Goal: Transaction & Acquisition: Purchase product/service

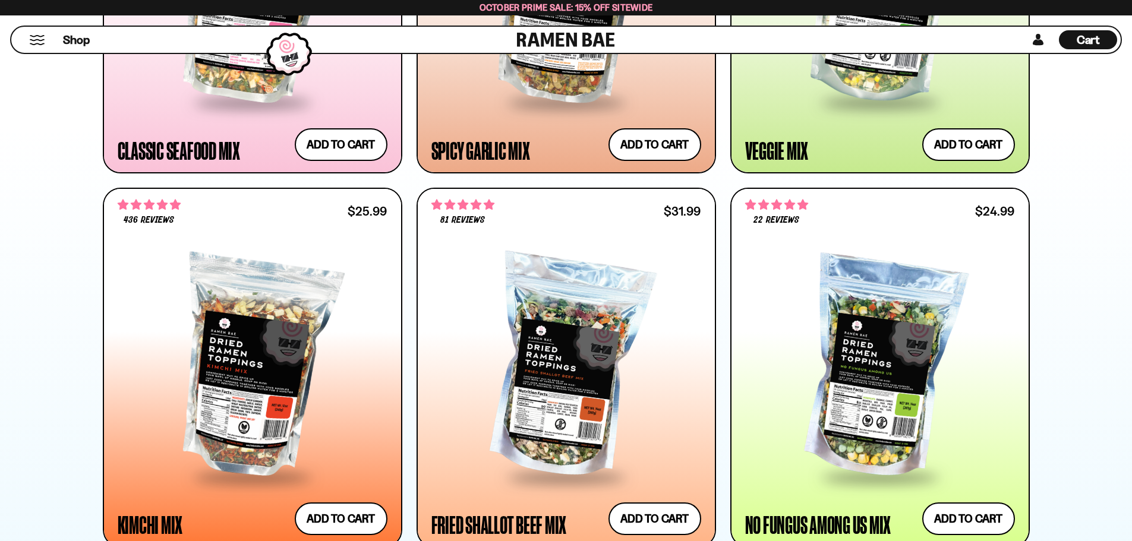
scroll to position [951, 0]
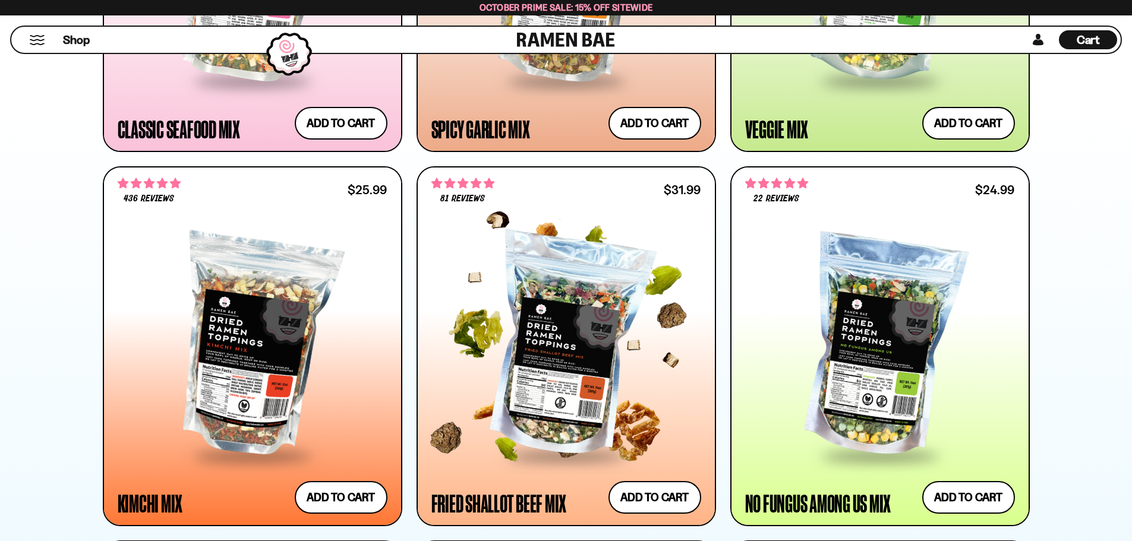
click at [548, 320] on div at bounding box center [566, 346] width 270 height 216
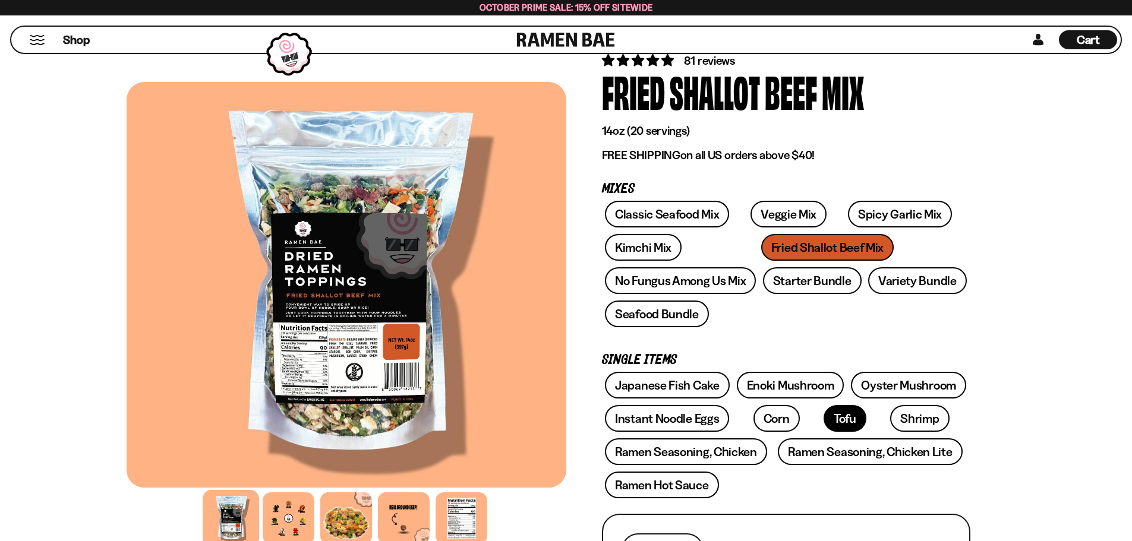
scroll to position [178, 0]
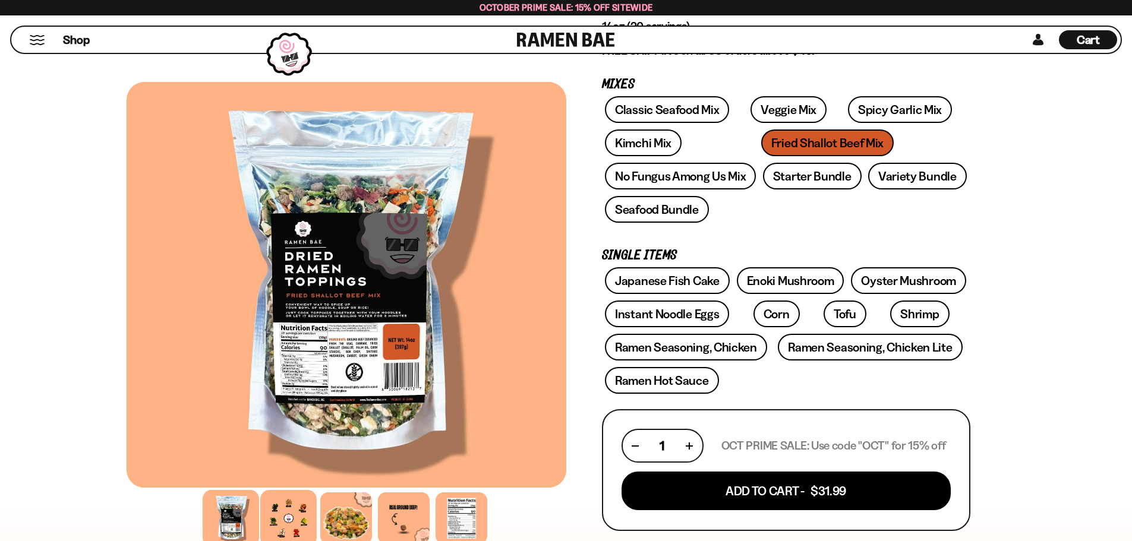
click at [278, 510] on div at bounding box center [288, 518] width 56 height 56
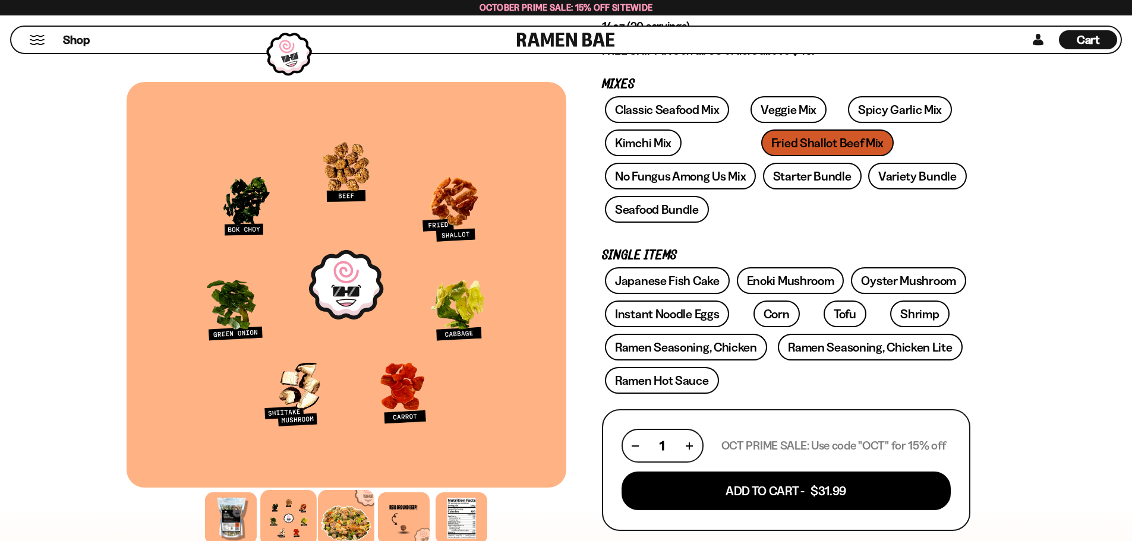
click at [342, 515] on div at bounding box center [346, 518] width 56 height 56
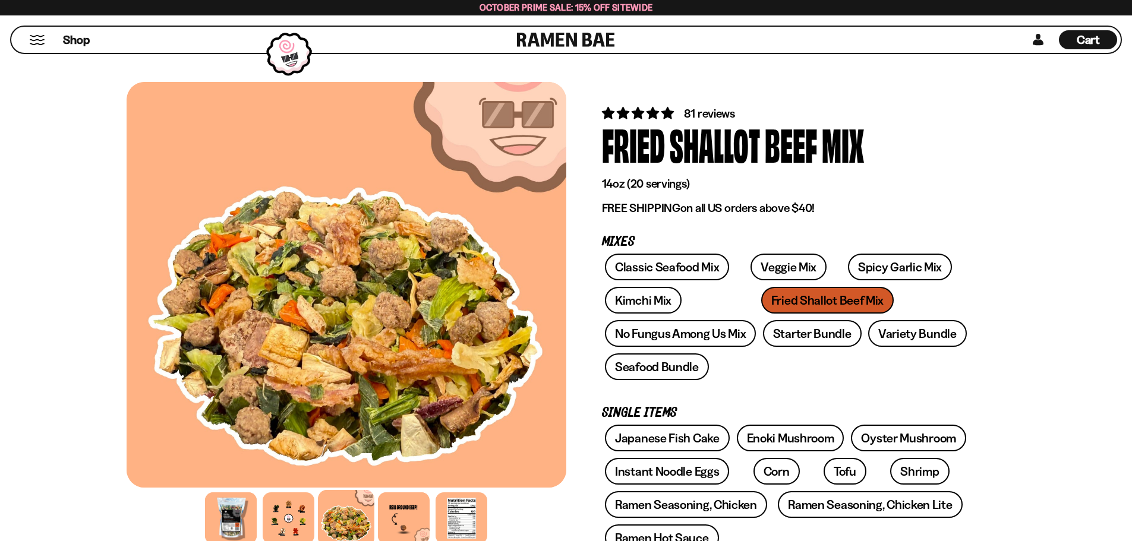
scroll to position [0, 0]
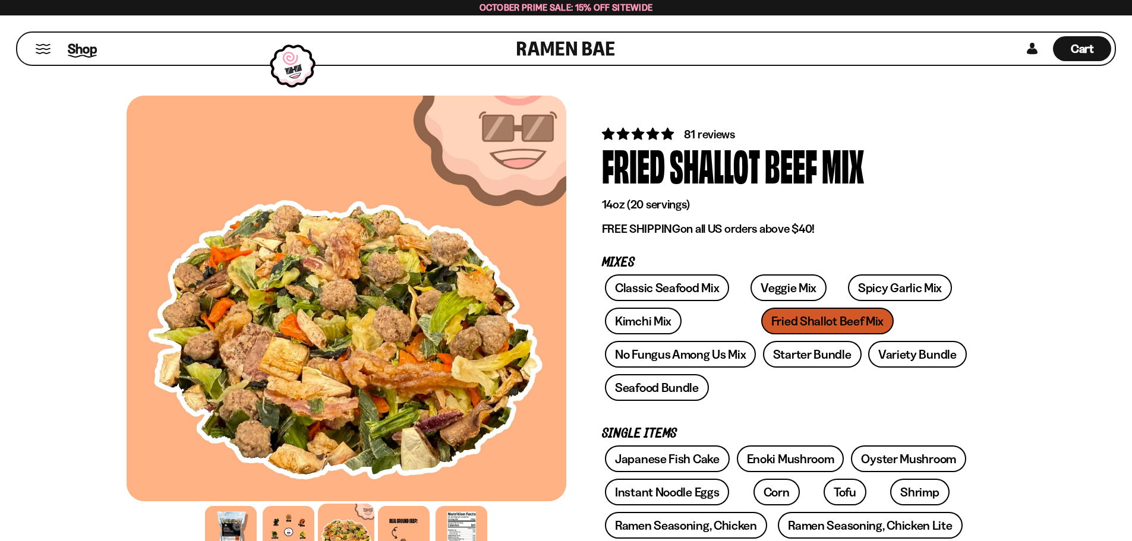
click at [76, 49] on span "Shop" at bounding box center [82, 49] width 29 height 18
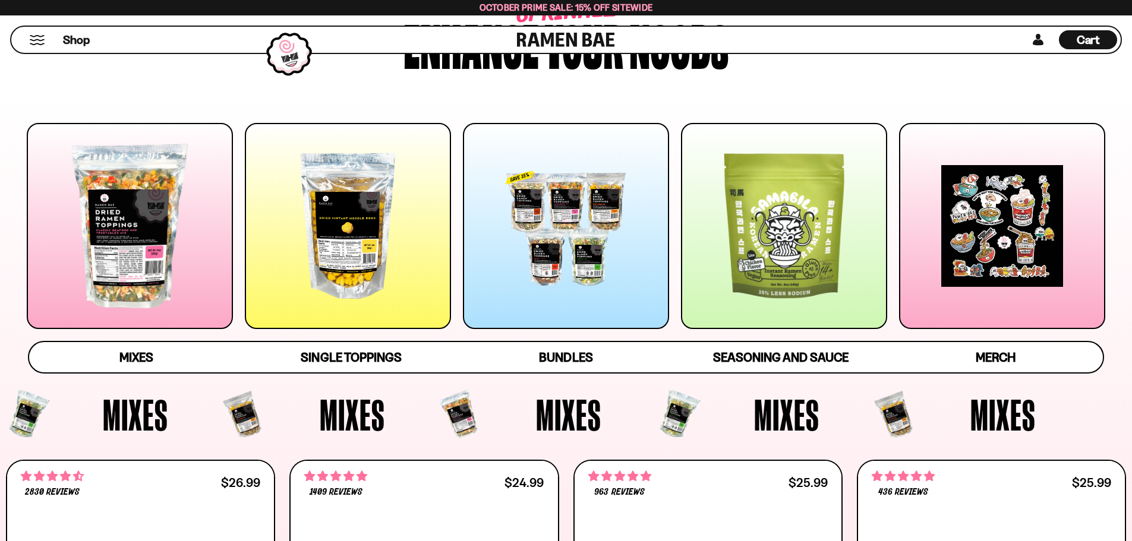
scroll to position [119, 0]
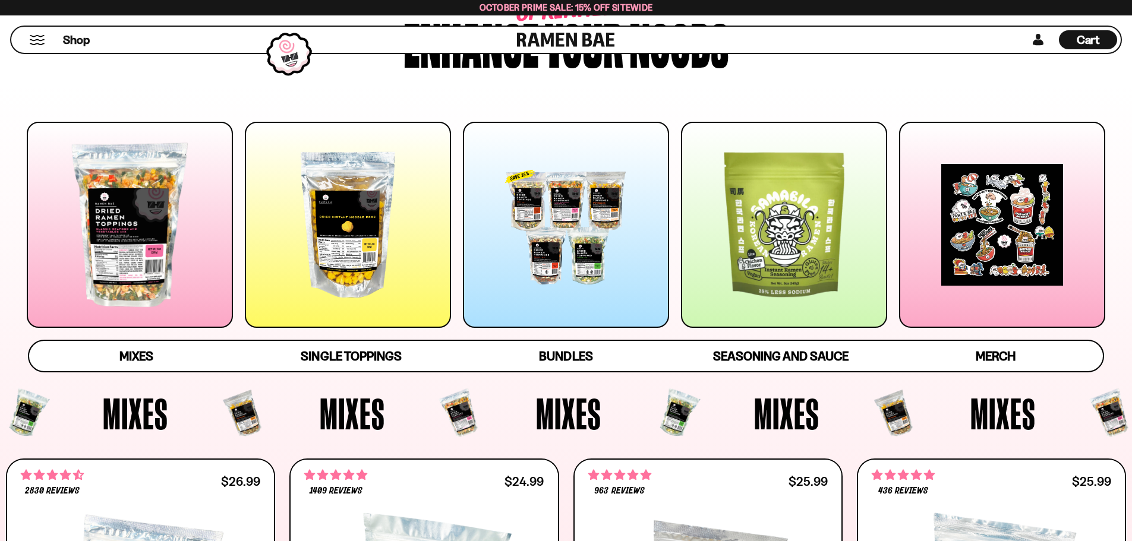
click at [355, 263] on div at bounding box center [348, 225] width 206 height 206
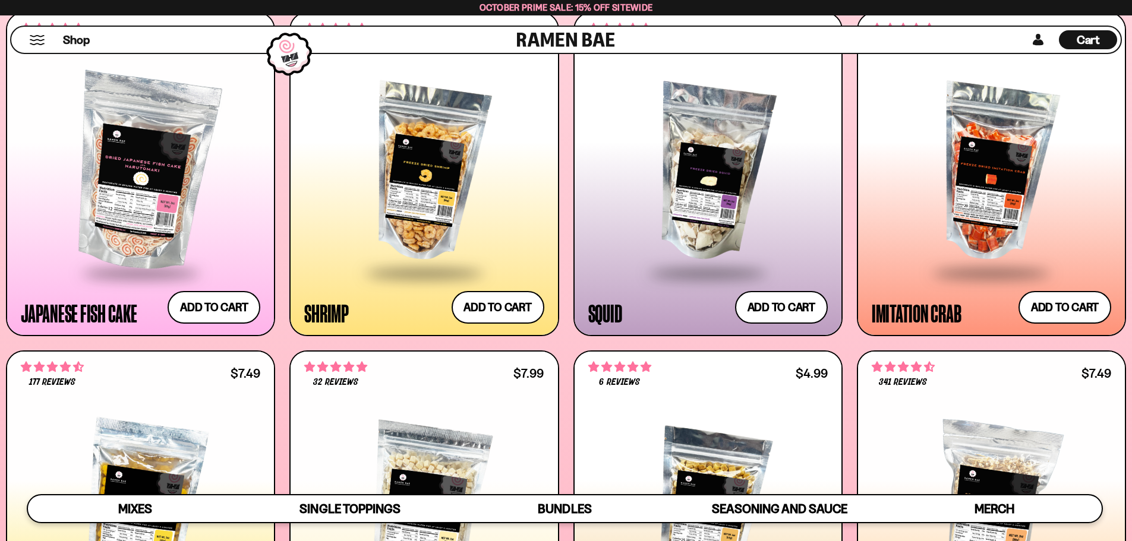
scroll to position [1504, 0]
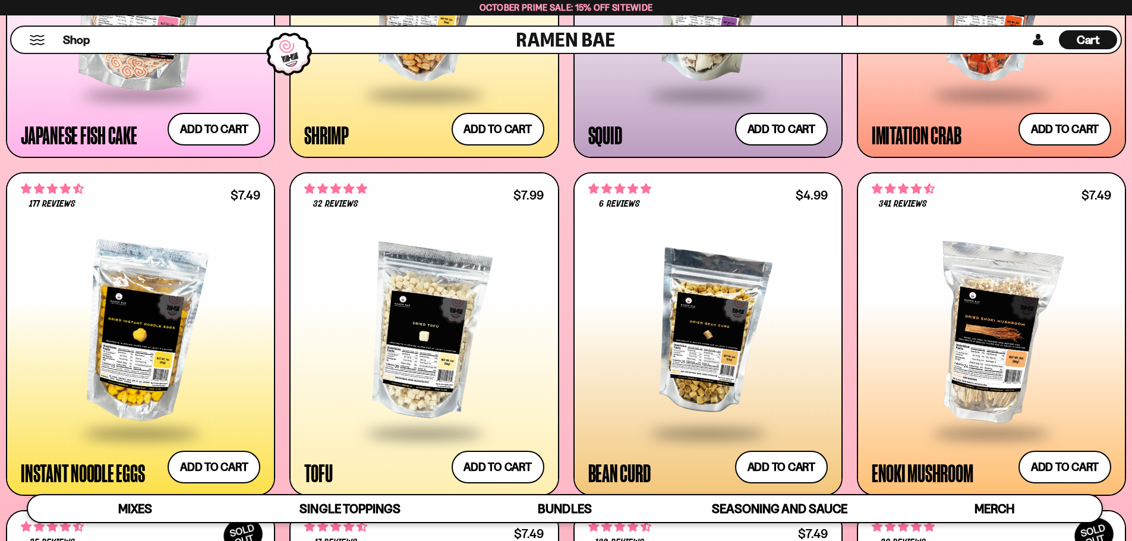
click at [981, 289] on div at bounding box center [991, 333] width 239 height 198
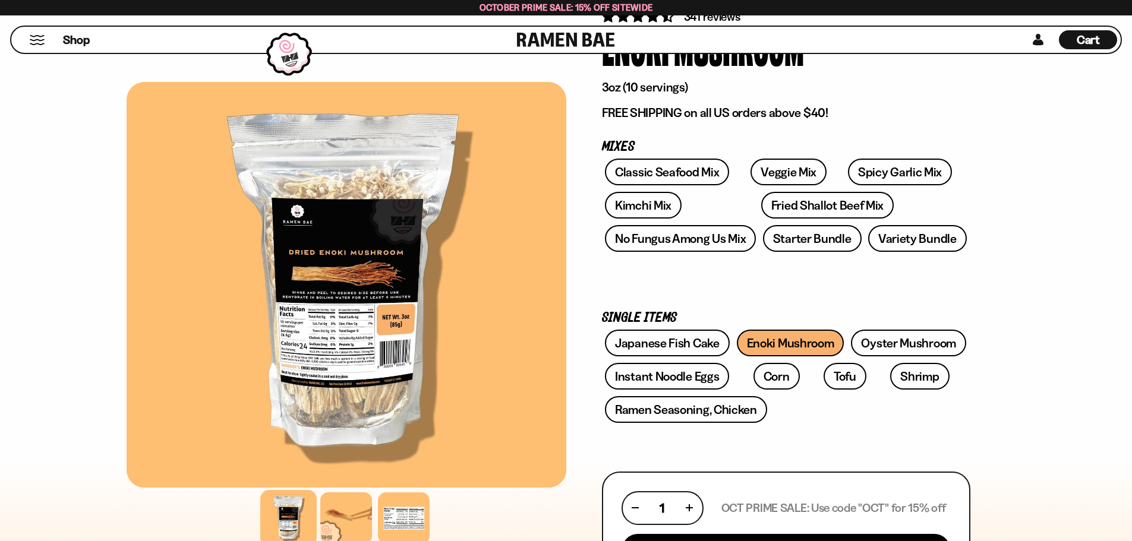
scroll to position [119, 0]
